Goal: Ask a question

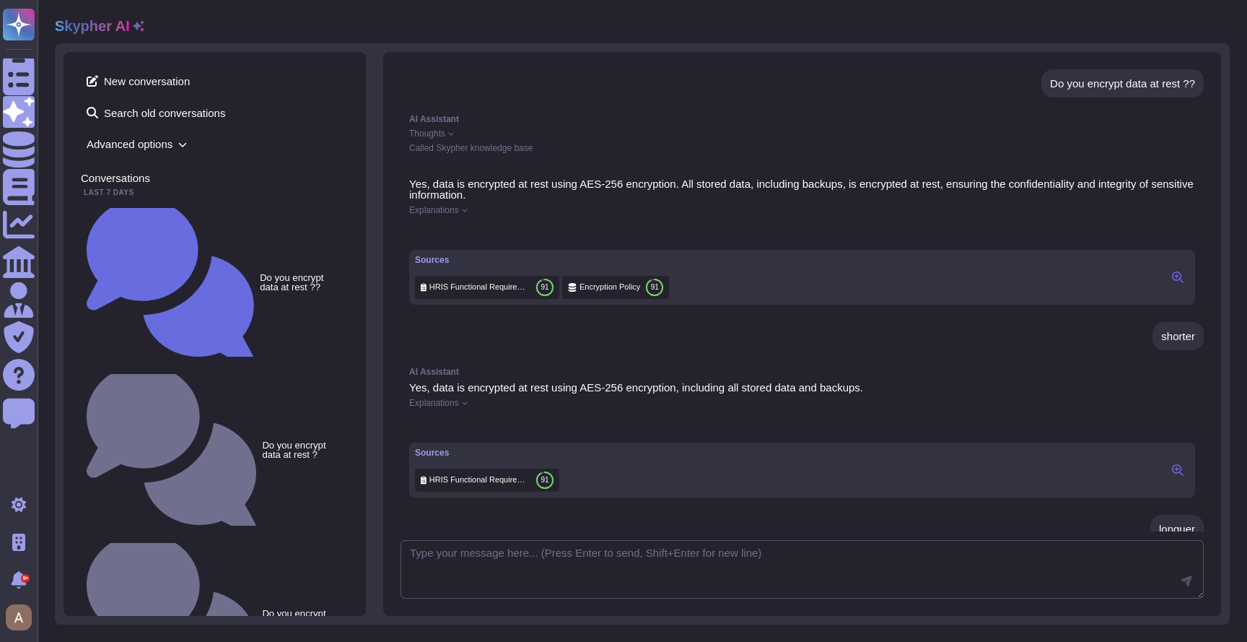
scroll to position [735, 0]
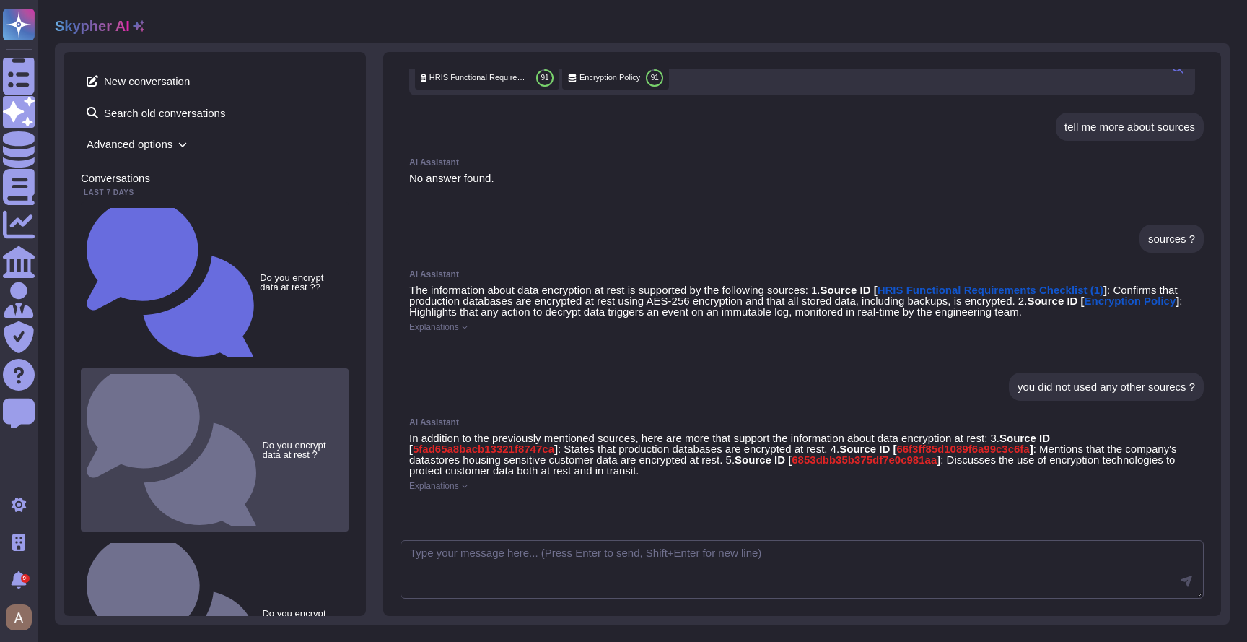
click at [262, 440] on small "Do you encrypt data at rest ?" at bounding box center [302, 449] width 81 height 19
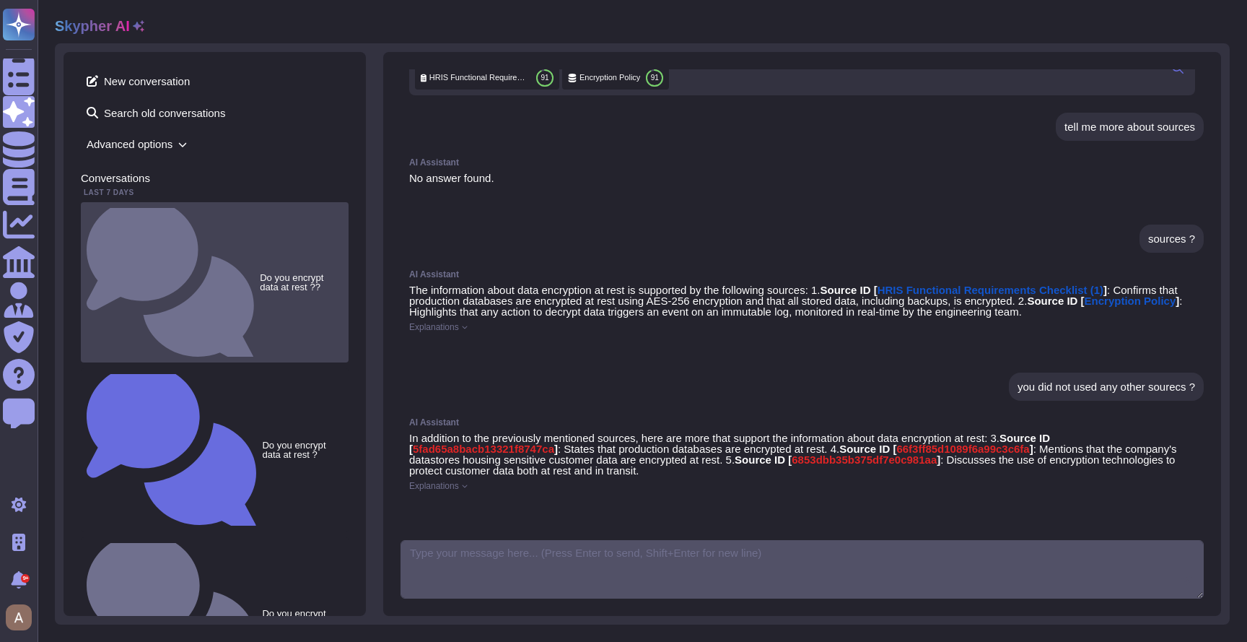
scroll to position [17, 0]
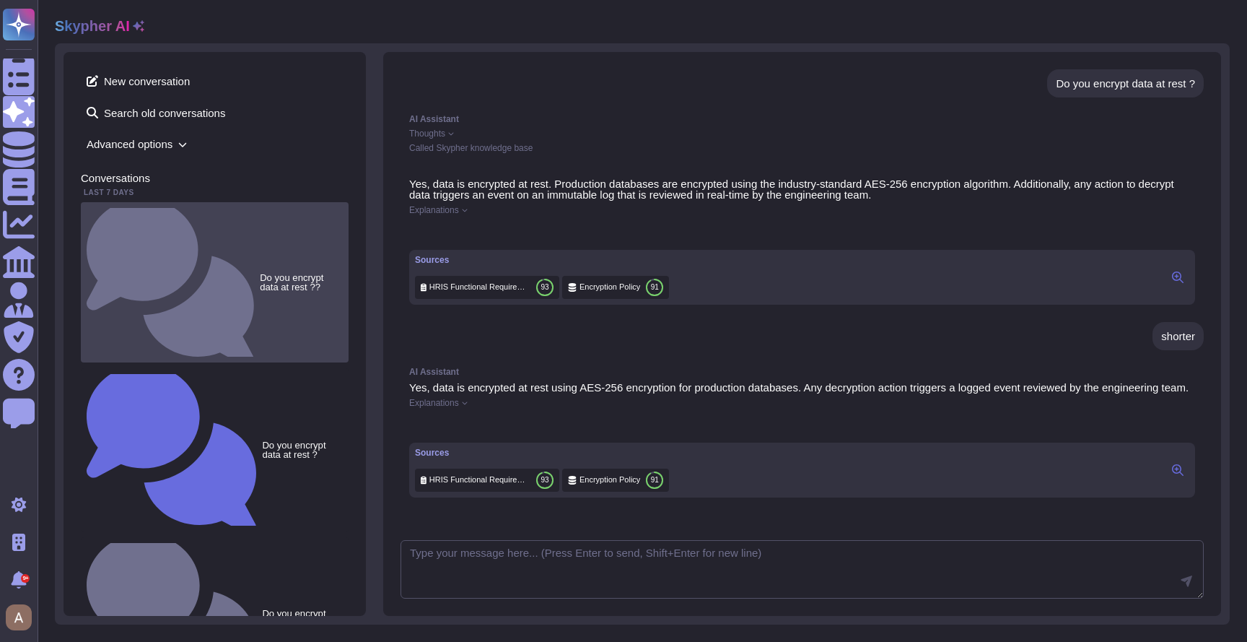
click at [261, 216] on div "Do you encrypt data at rest ??" at bounding box center [215, 282] width 268 height 160
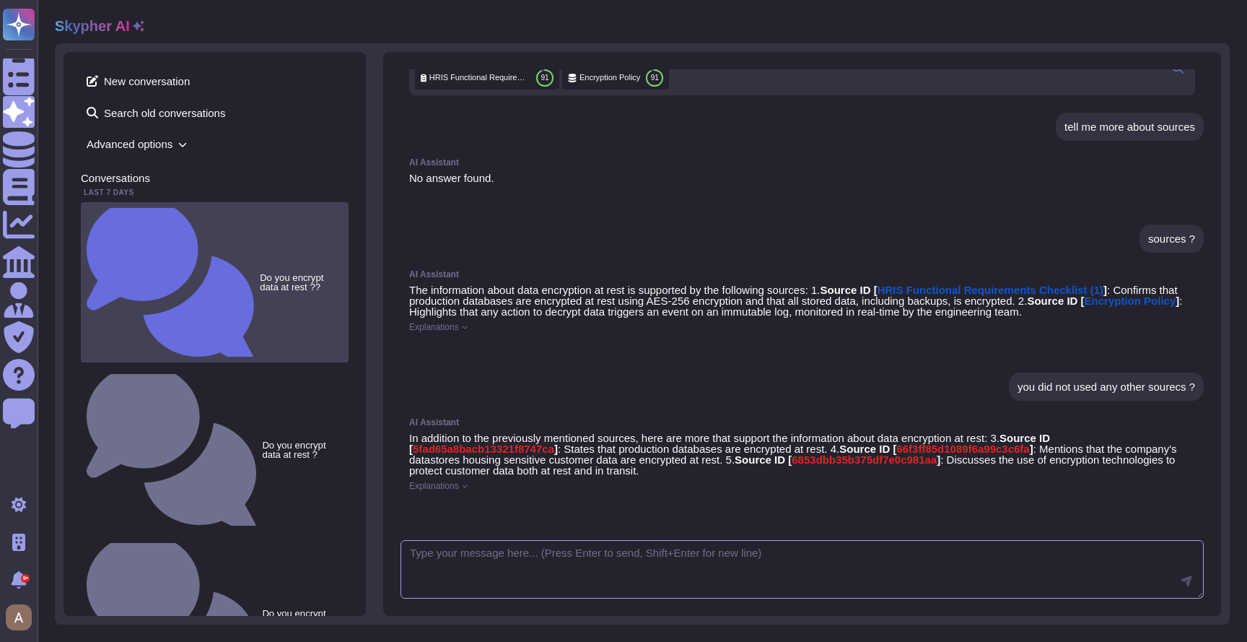
scroll to position [735, 0]
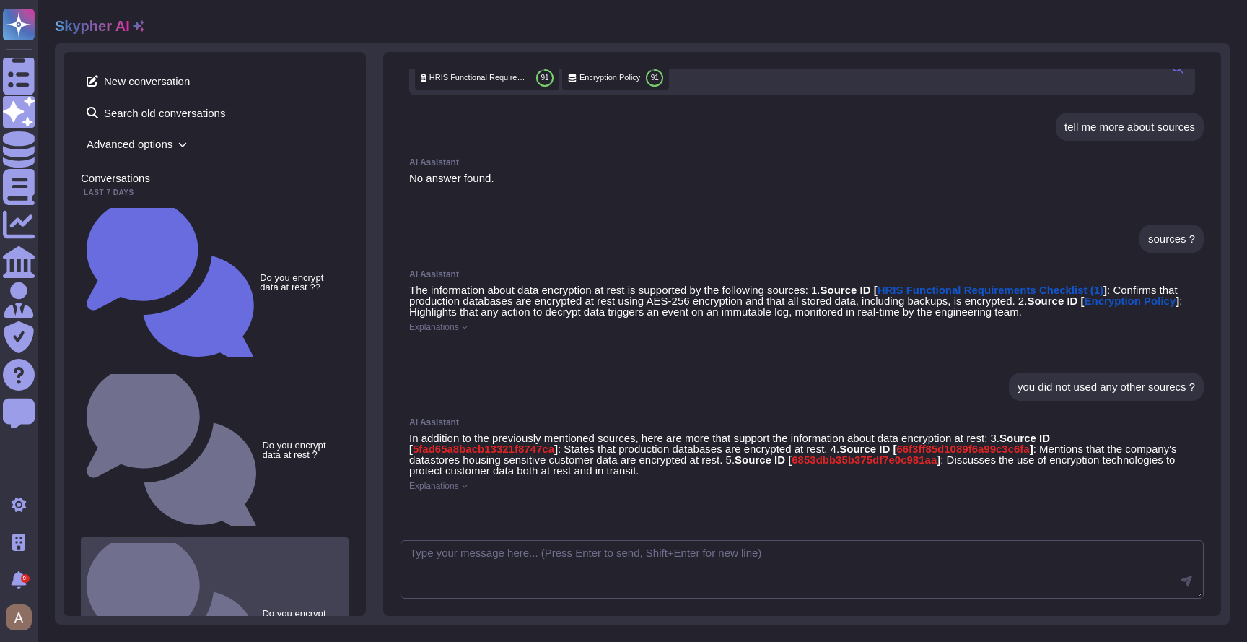
click at [261, 537] on div "Do you encrypt data at rest ?" at bounding box center [215, 618] width 268 height 162
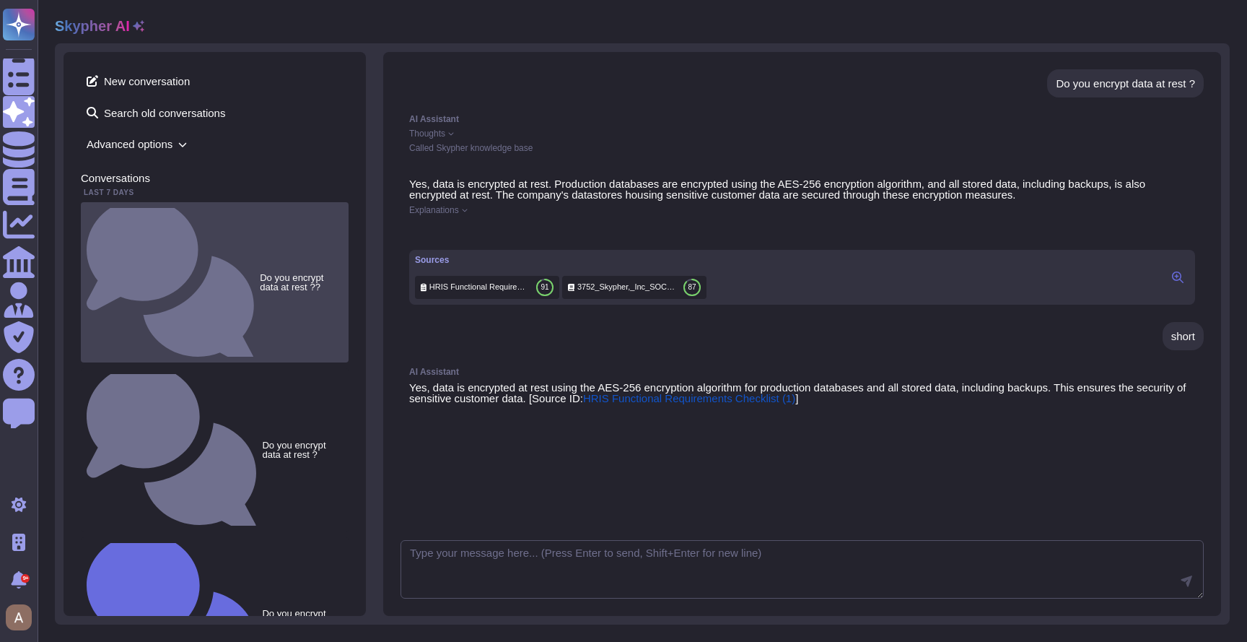
click at [307, 215] on div "Do you encrypt data at rest ??" at bounding box center [215, 282] width 268 height 160
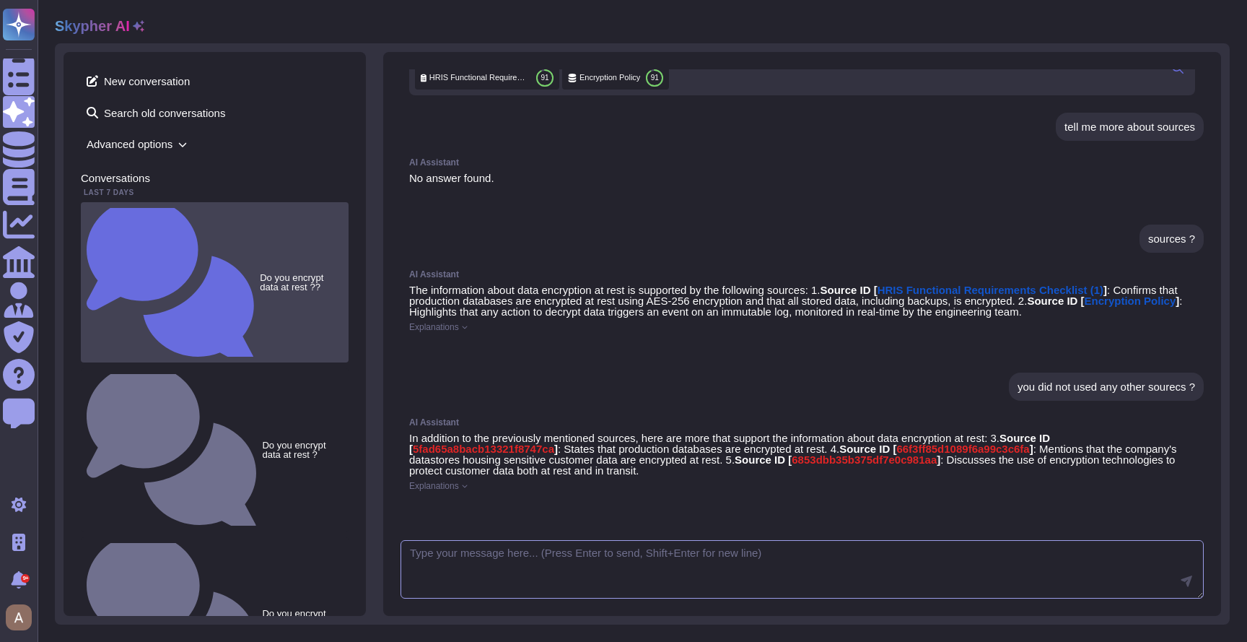
scroll to position [735, 0]
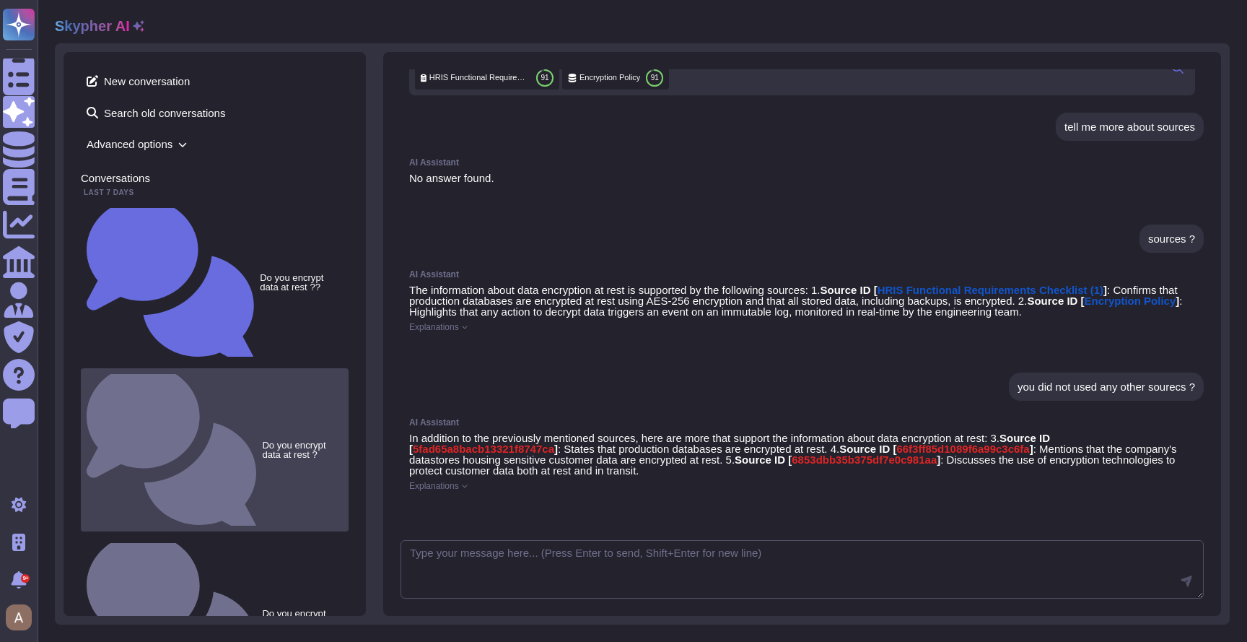
click at [262, 440] on small "Do you encrypt data at rest ?" at bounding box center [302, 449] width 81 height 19
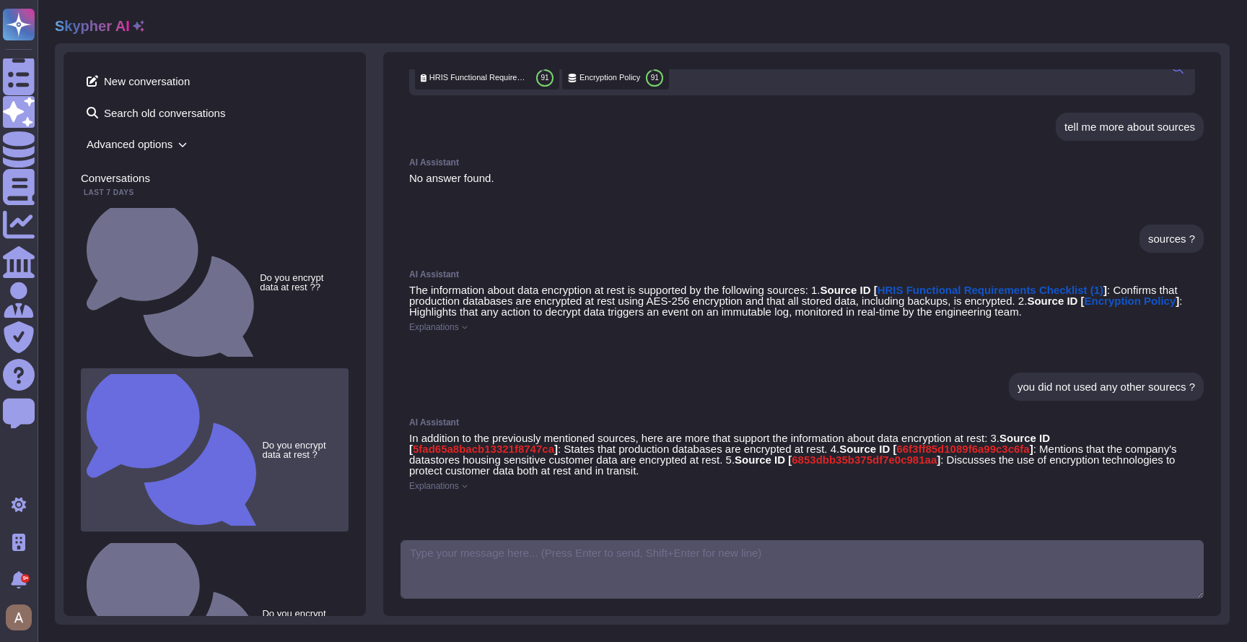
scroll to position [17, 0]
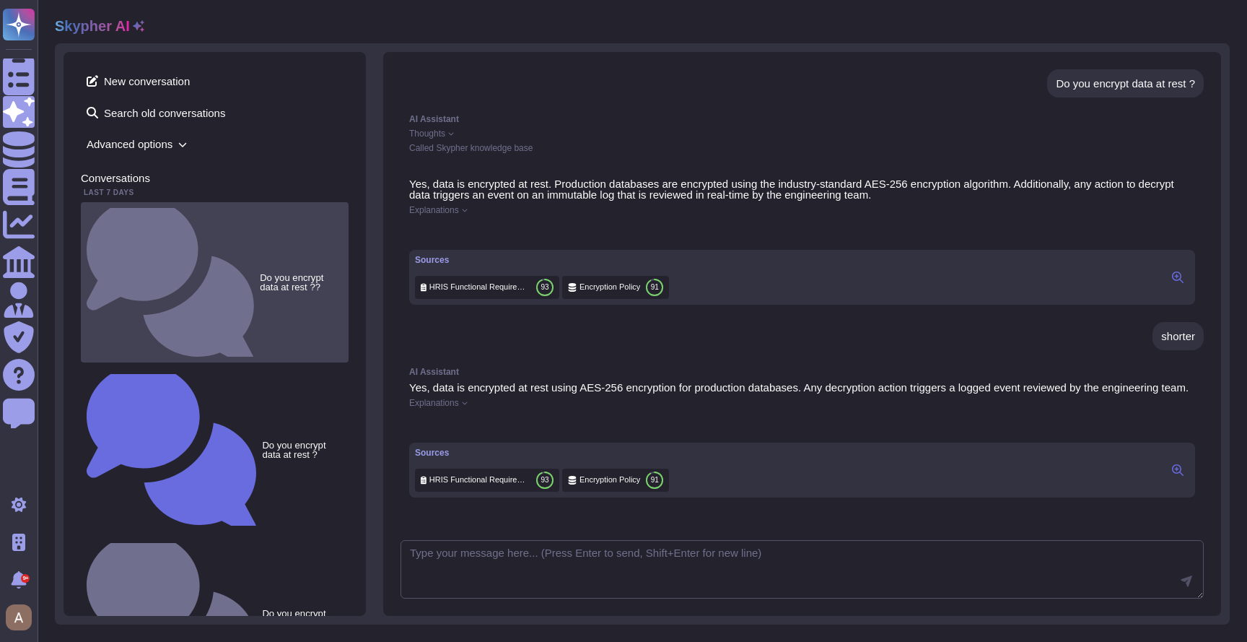
click at [242, 208] on div "Do you encrypt data at rest ??" at bounding box center [215, 282] width 268 height 160
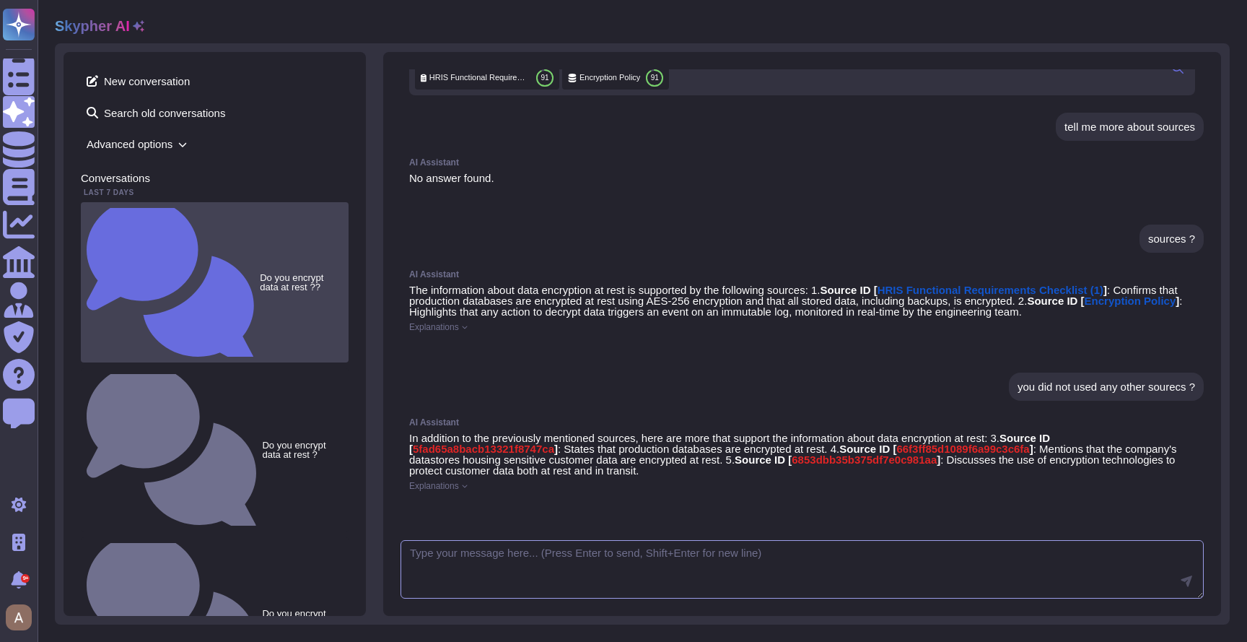
scroll to position [735, 0]
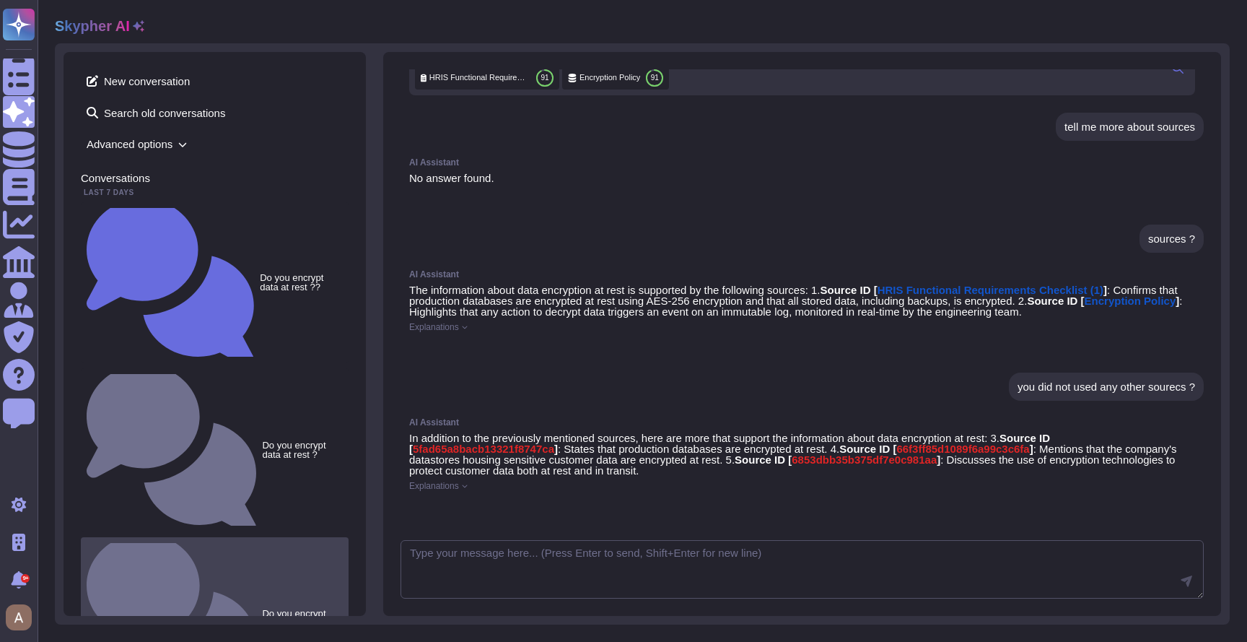
click at [262, 608] on small "Do you encrypt data at rest ?" at bounding box center [302, 617] width 81 height 19
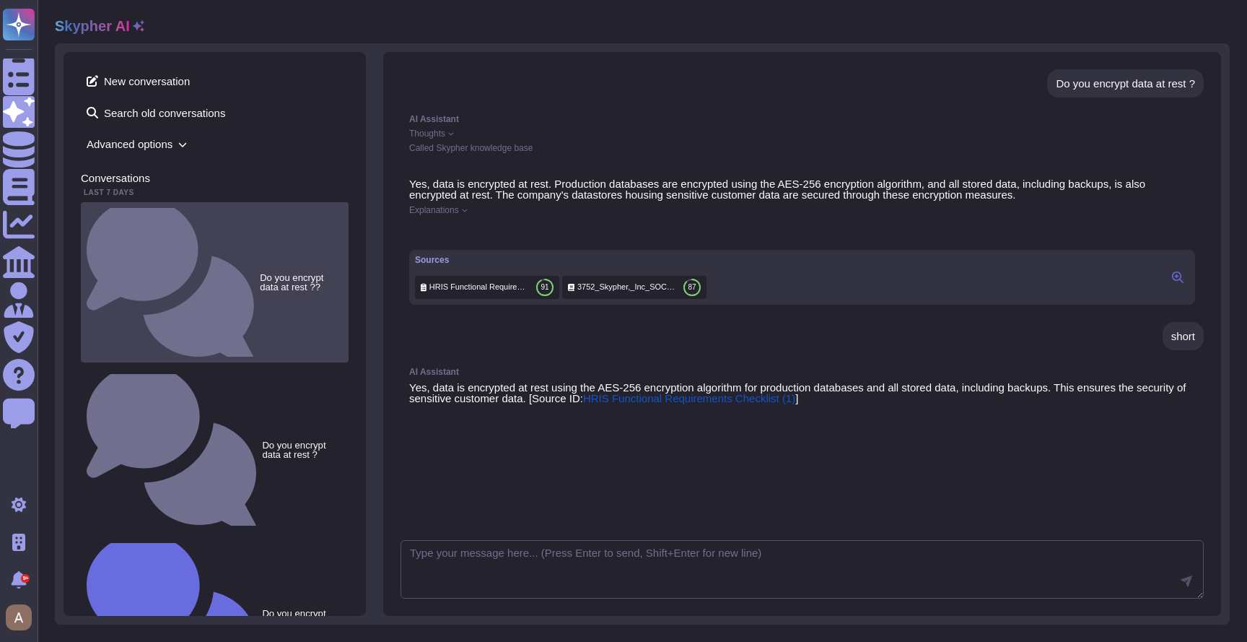
click at [259, 207] on div "Do you encrypt data at rest ??" at bounding box center [215, 282] width 268 height 160
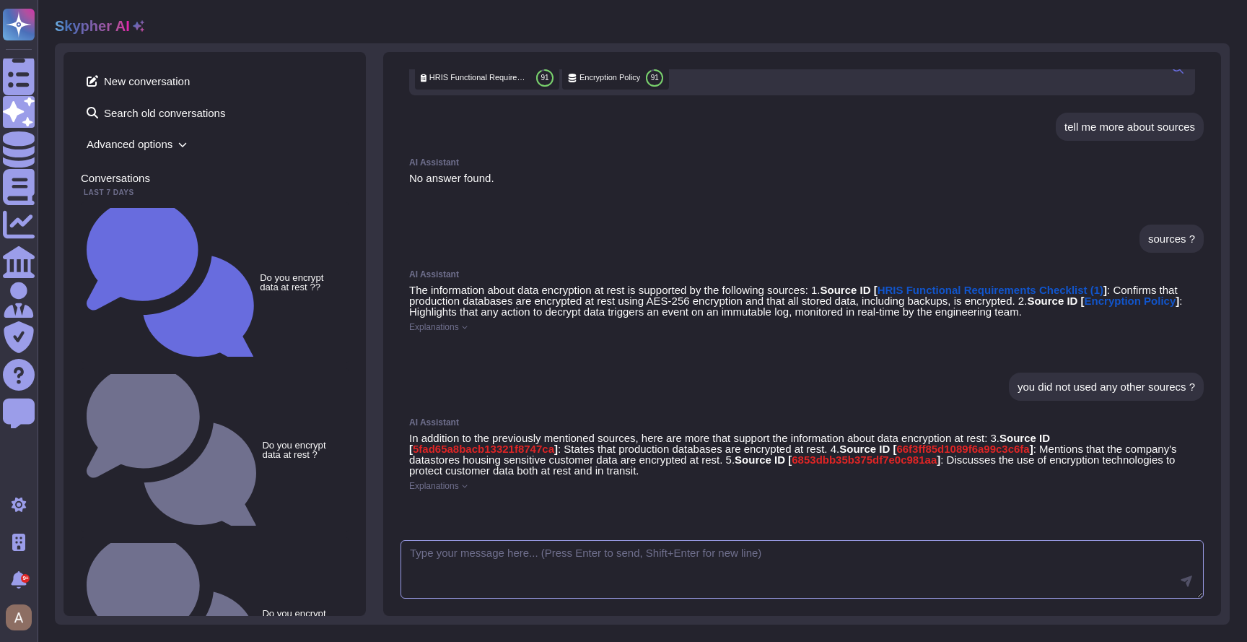
scroll to position [735, 0]
click at [585, 547] on textarea at bounding box center [801, 569] width 803 height 59
type textarea "and ?"
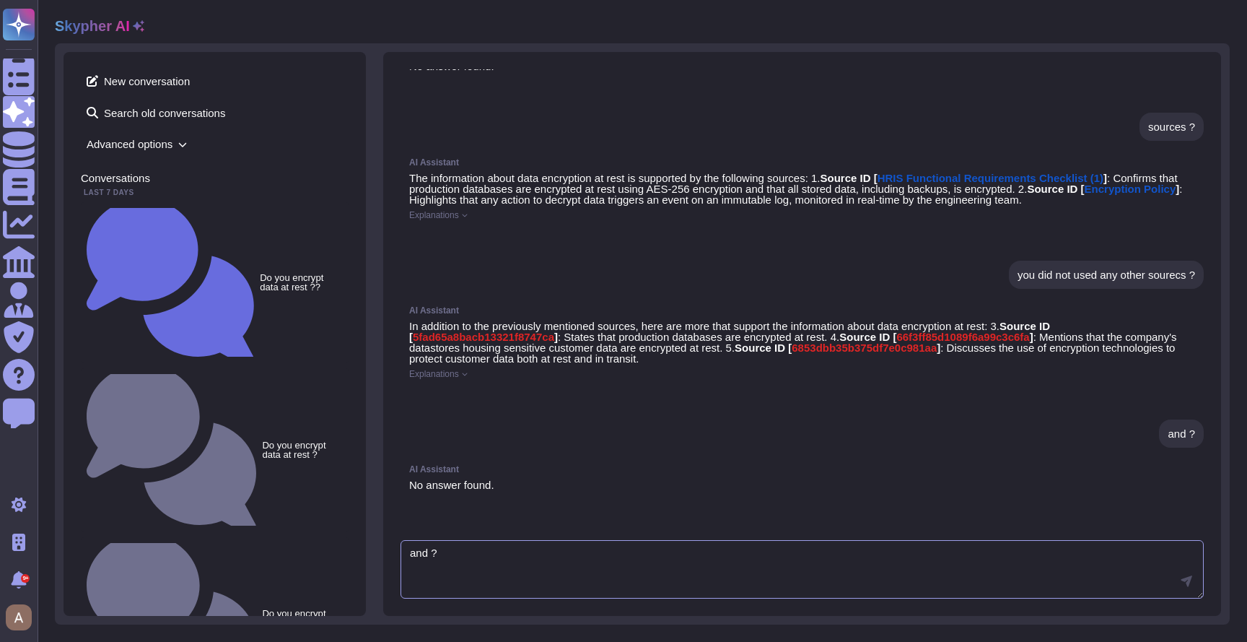
scroll to position [858, 0]
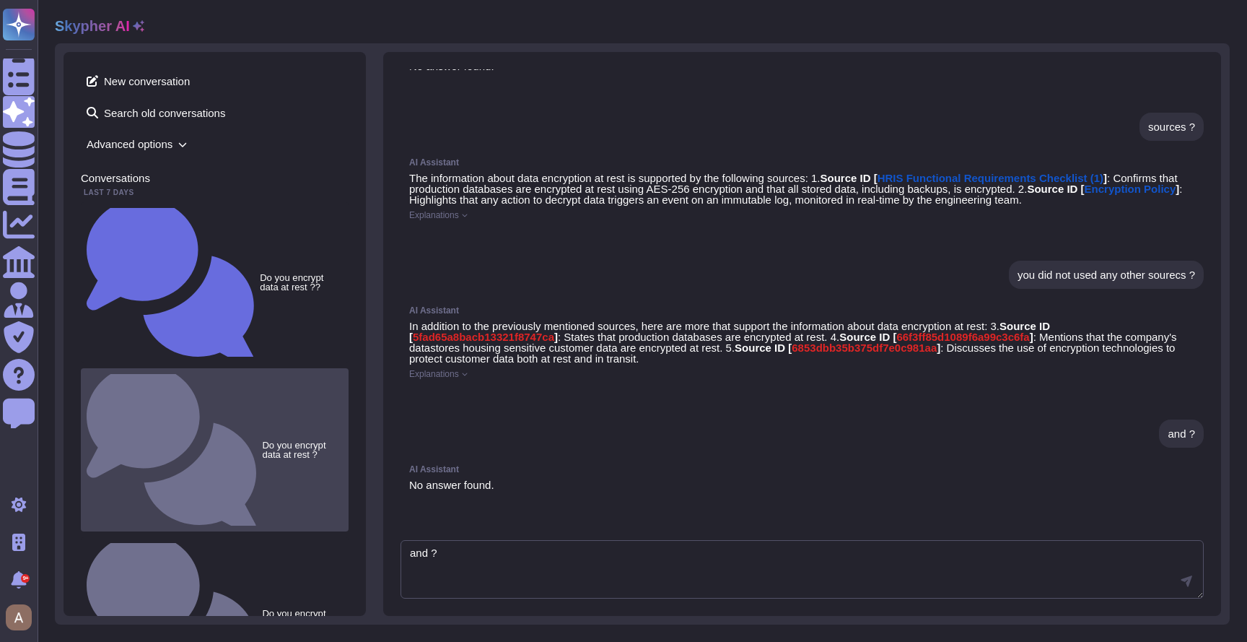
click at [281, 368] on div "Do you encrypt data at rest ?" at bounding box center [215, 449] width 268 height 162
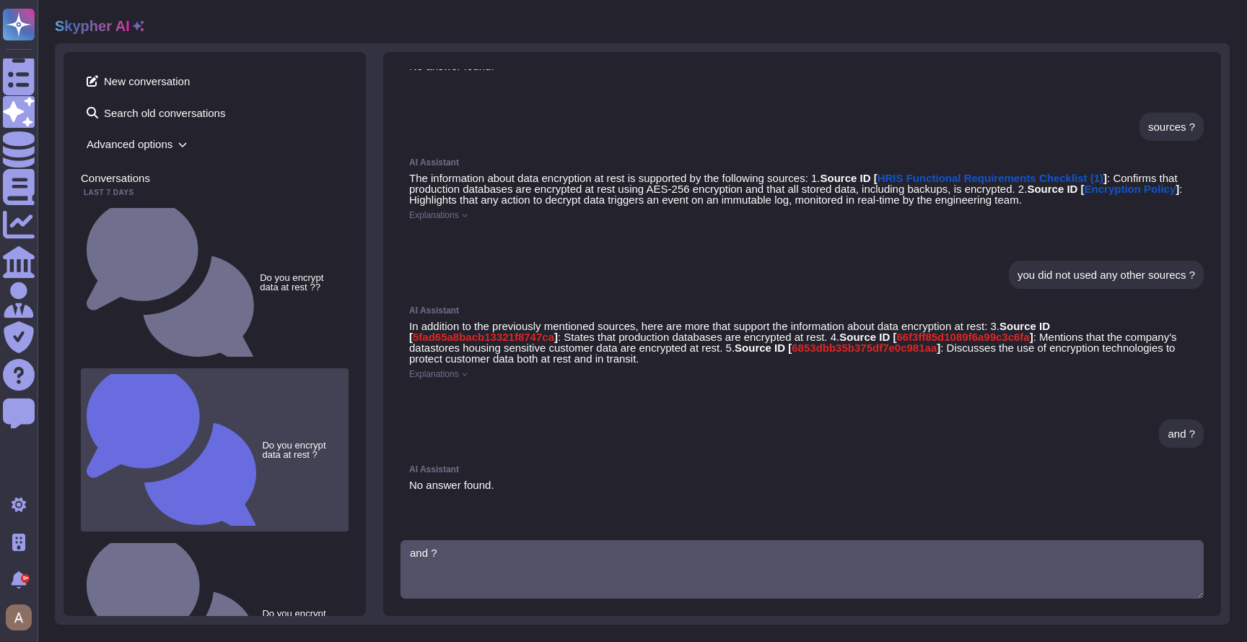
scroll to position [17, 0]
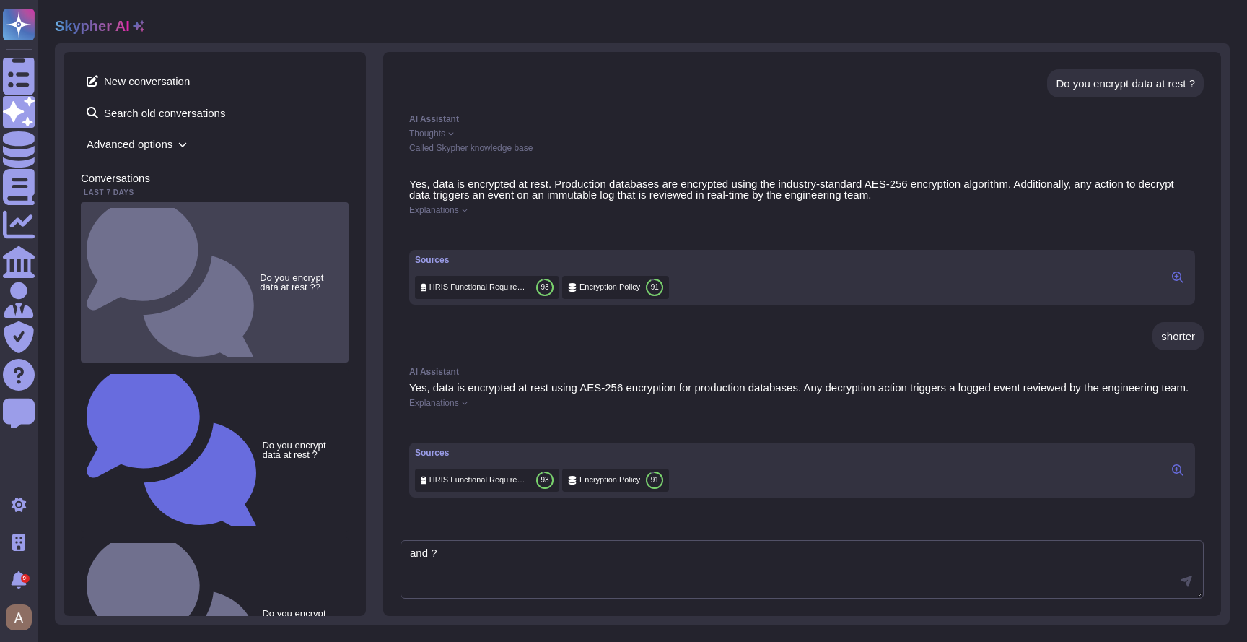
click at [273, 202] on div "Do you encrypt data at rest ??" at bounding box center [215, 282] width 268 height 160
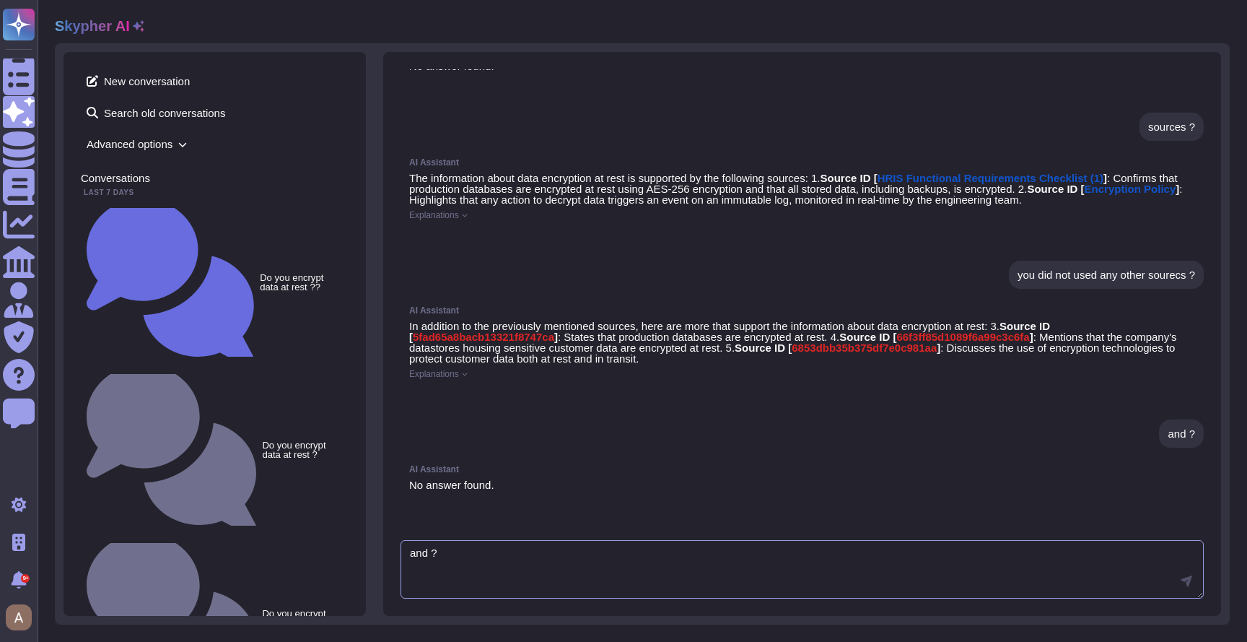
scroll to position [858, 0]
